Goal: Navigation & Orientation: Find specific page/section

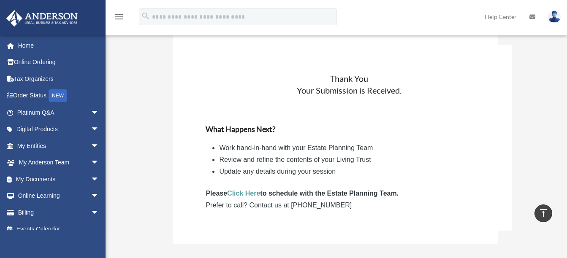
scroll to position [836, 0]
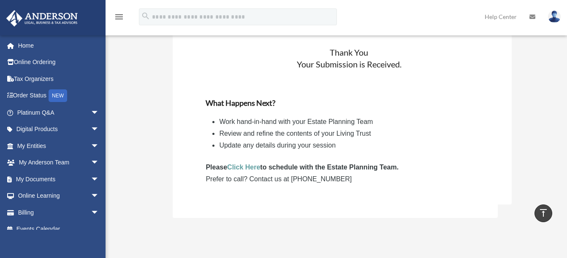
click at [239, 167] on link "Click Here" at bounding box center [243, 167] width 33 height 7
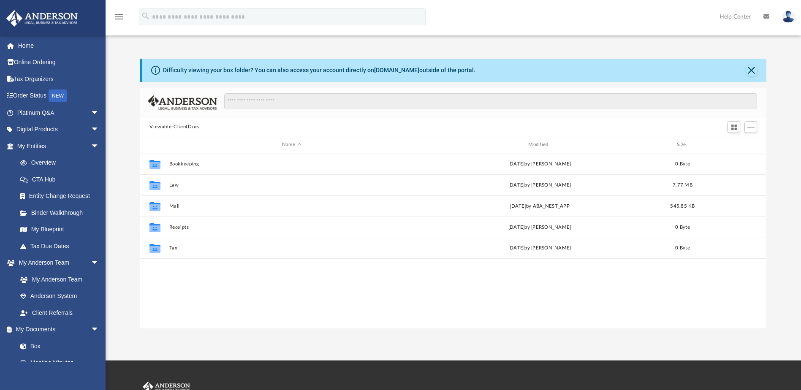
scroll to position [186, 620]
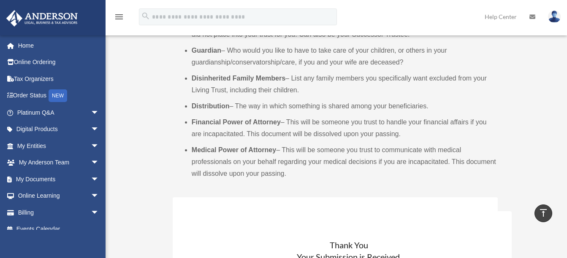
scroll to position [667, 0]
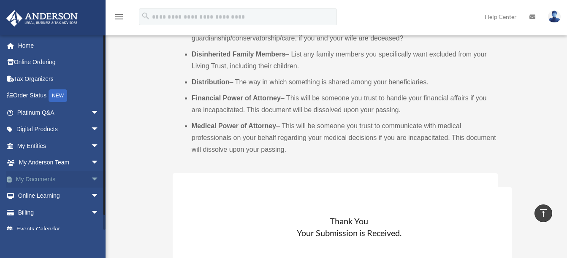
click at [91, 179] on span "arrow_drop_down" at bounding box center [99, 179] width 17 height 17
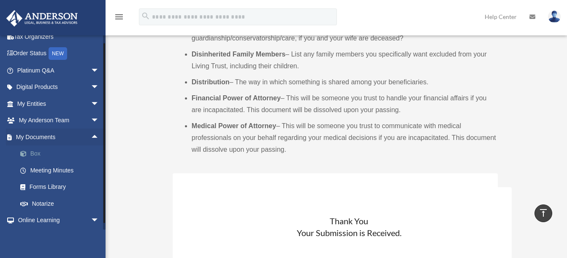
click at [25, 151] on span at bounding box center [27, 154] width 5 height 6
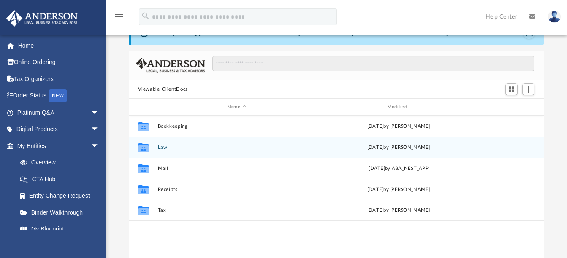
scroll to position [42, 0]
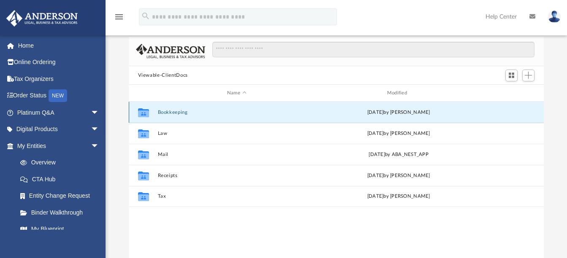
click at [178, 113] on button "Bookkeeping" at bounding box center [237, 112] width 158 height 5
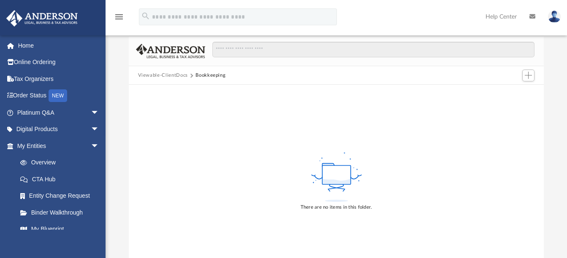
click at [161, 76] on button "Viewable-ClientDocs" at bounding box center [163, 76] width 50 height 8
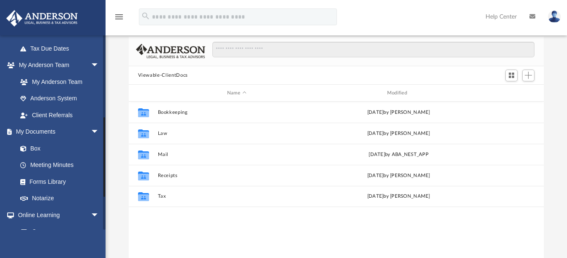
scroll to position [211, 0]
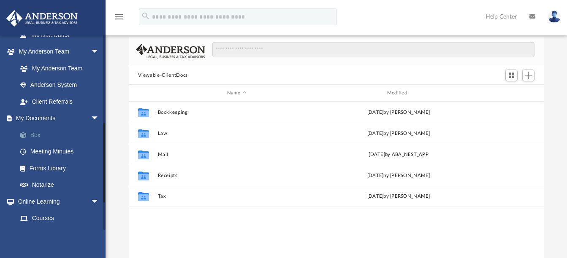
click at [33, 134] on link "Box" at bounding box center [62, 135] width 100 height 17
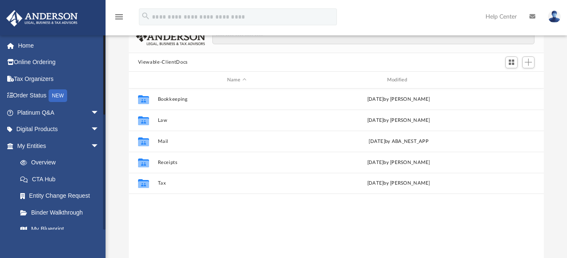
scroll to position [42, 0]
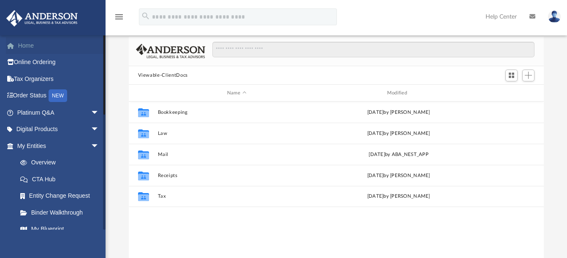
click at [34, 46] on link "Home" at bounding box center [59, 45] width 106 height 17
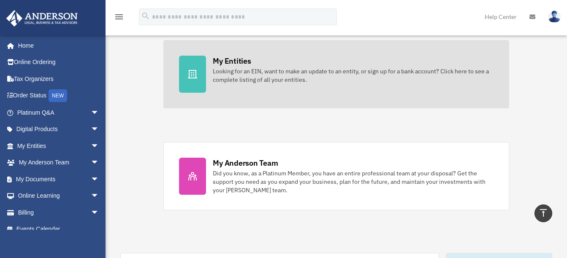
scroll to position [211, 0]
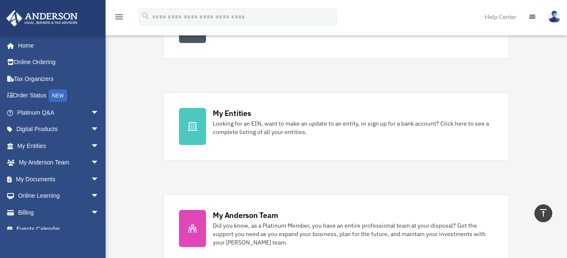
click at [119, 17] on icon "menu" at bounding box center [119, 17] width 10 height 10
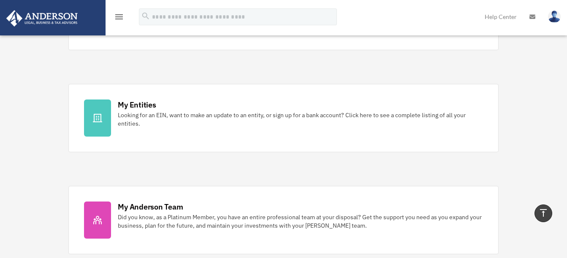
click at [121, 16] on icon "menu" at bounding box center [119, 17] width 10 height 10
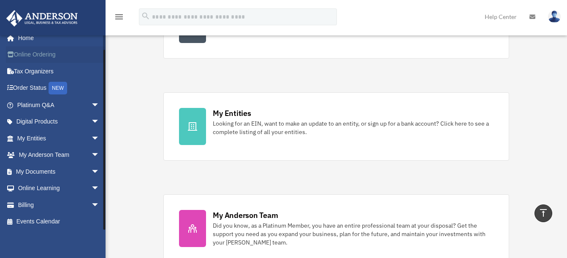
scroll to position [10, 0]
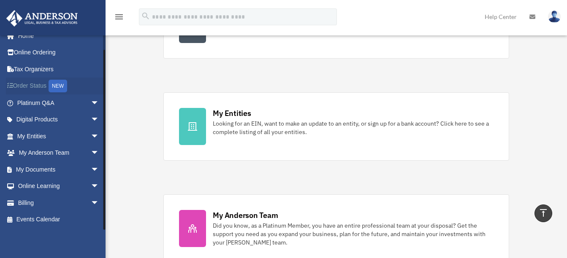
click at [39, 85] on link "Order Status NEW" at bounding box center [59, 86] width 106 height 17
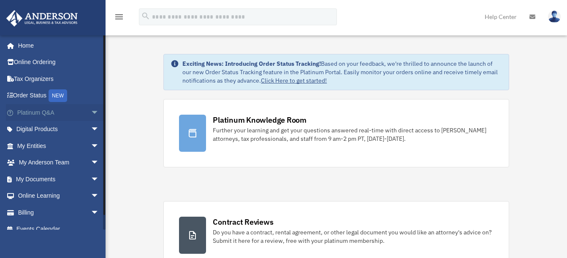
click at [91, 114] on span "arrow_drop_down" at bounding box center [99, 112] width 17 height 17
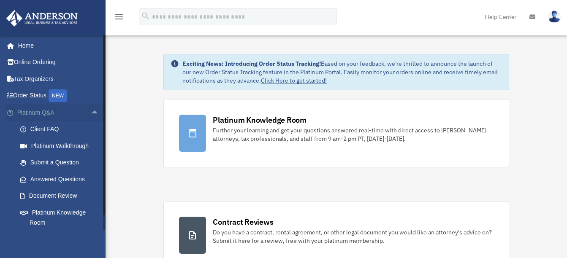
click at [91, 114] on span "arrow_drop_up" at bounding box center [99, 112] width 17 height 17
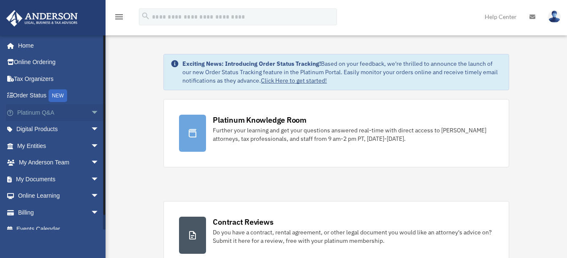
click at [91, 114] on span "arrow_drop_down" at bounding box center [99, 112] width 17 height 17
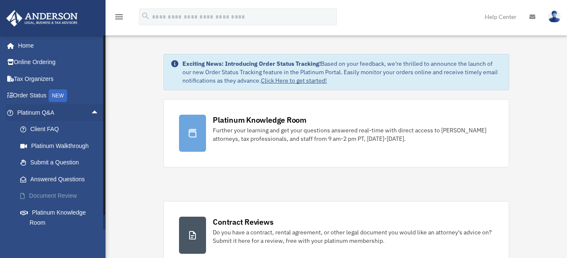
click at [68, 198] on link "Document Review" at bounding box center [62, 196] width 100 height 17
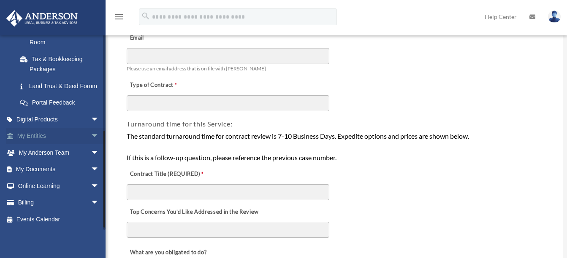
scroll to position [191, 0]
click at [92, 170] on span "arrow_drop_down" at bounding box center [99, 169] width 17 height 17
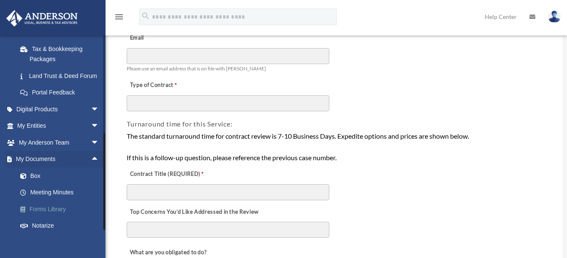
click at [64, 218] on link "Forms Library" at bounding box center [62, 209] width 100 height 17
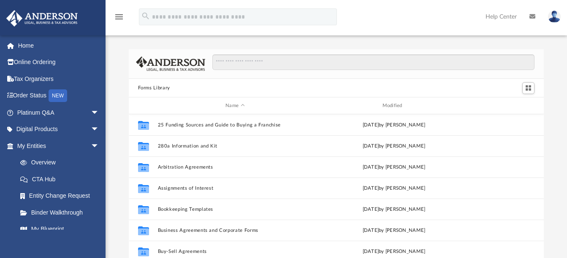
scroll to position [186, 409]
